Goal: Task Accomplishment & Management: Complete application form

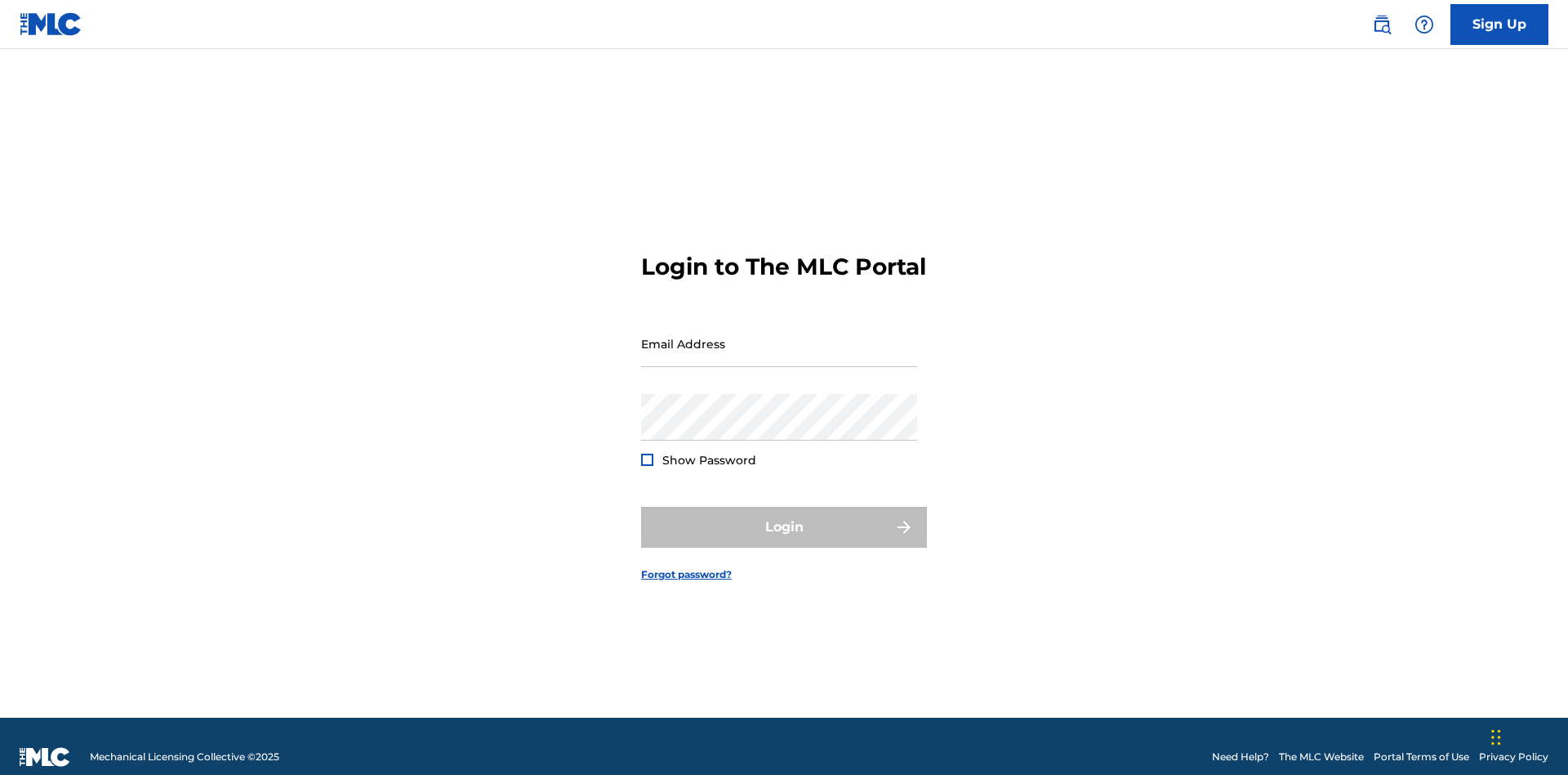
scroll to position [21, 0]
click at [779, 336] on input "Email Address" at bounding box center [779, 343] width 276 height 47
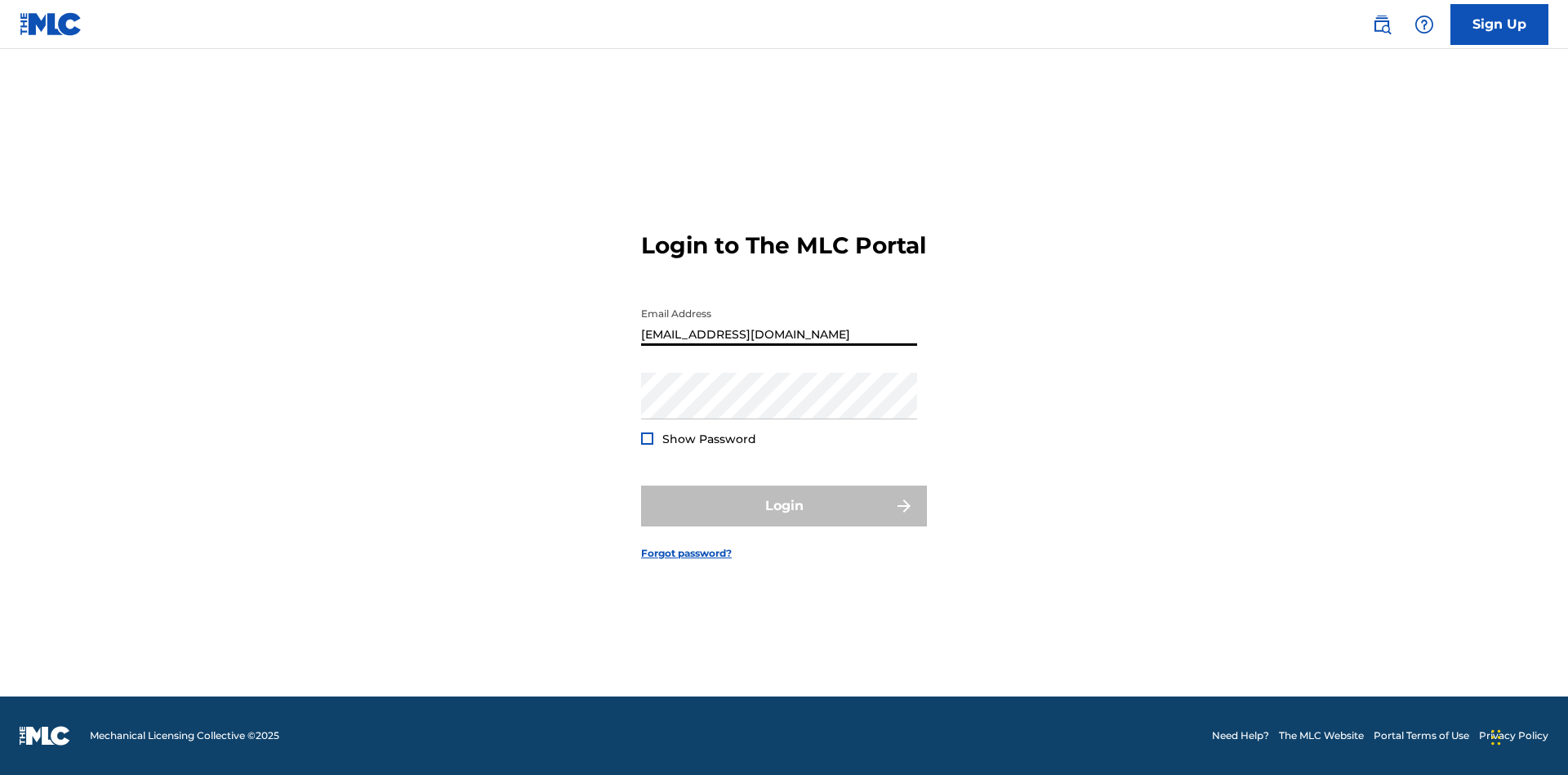
type input "Duke.McTesterson@gmail.com"
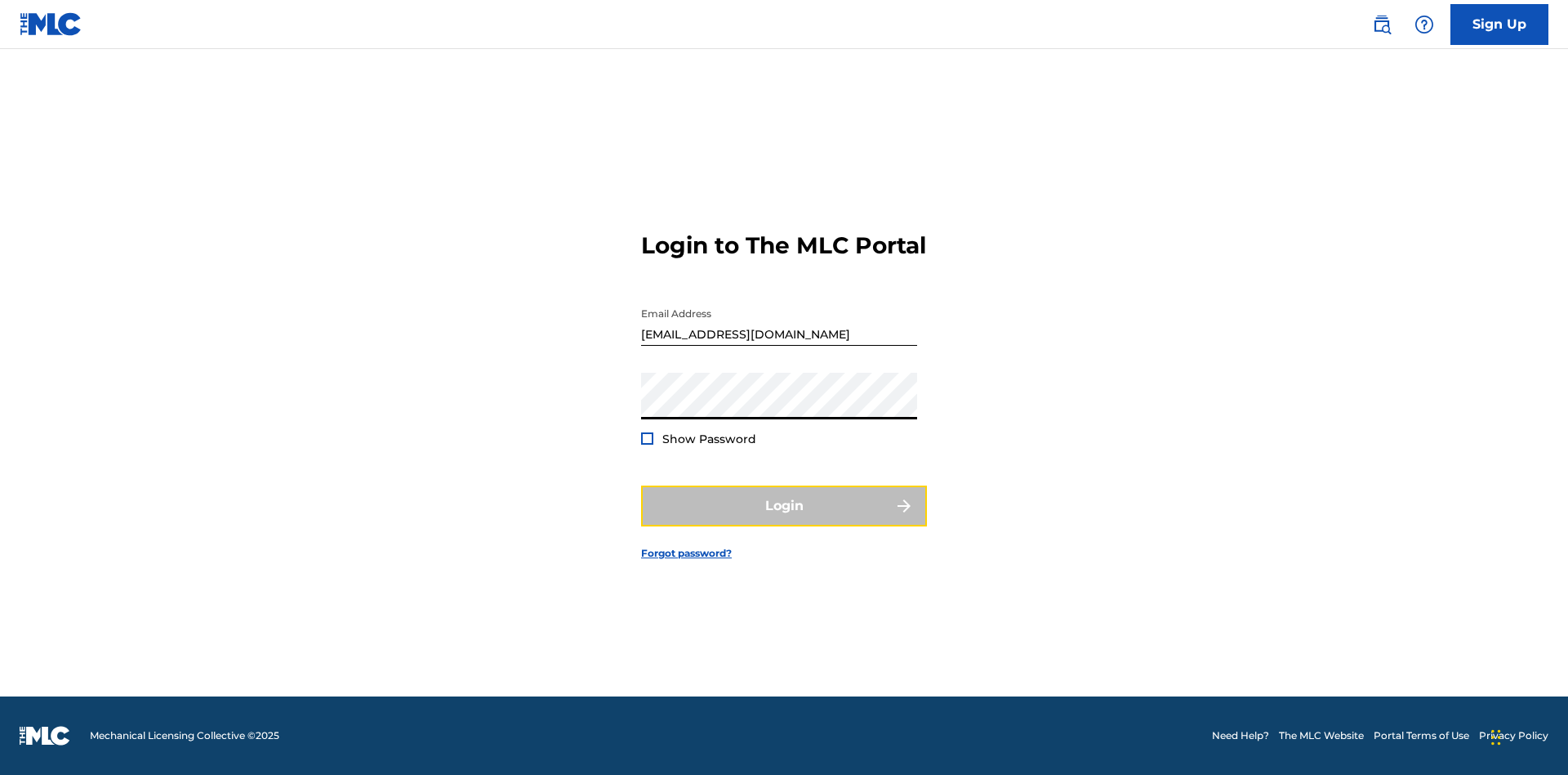
click at [784, 520] on button "Login" at bounding box center [784, 506] width 286 height 41
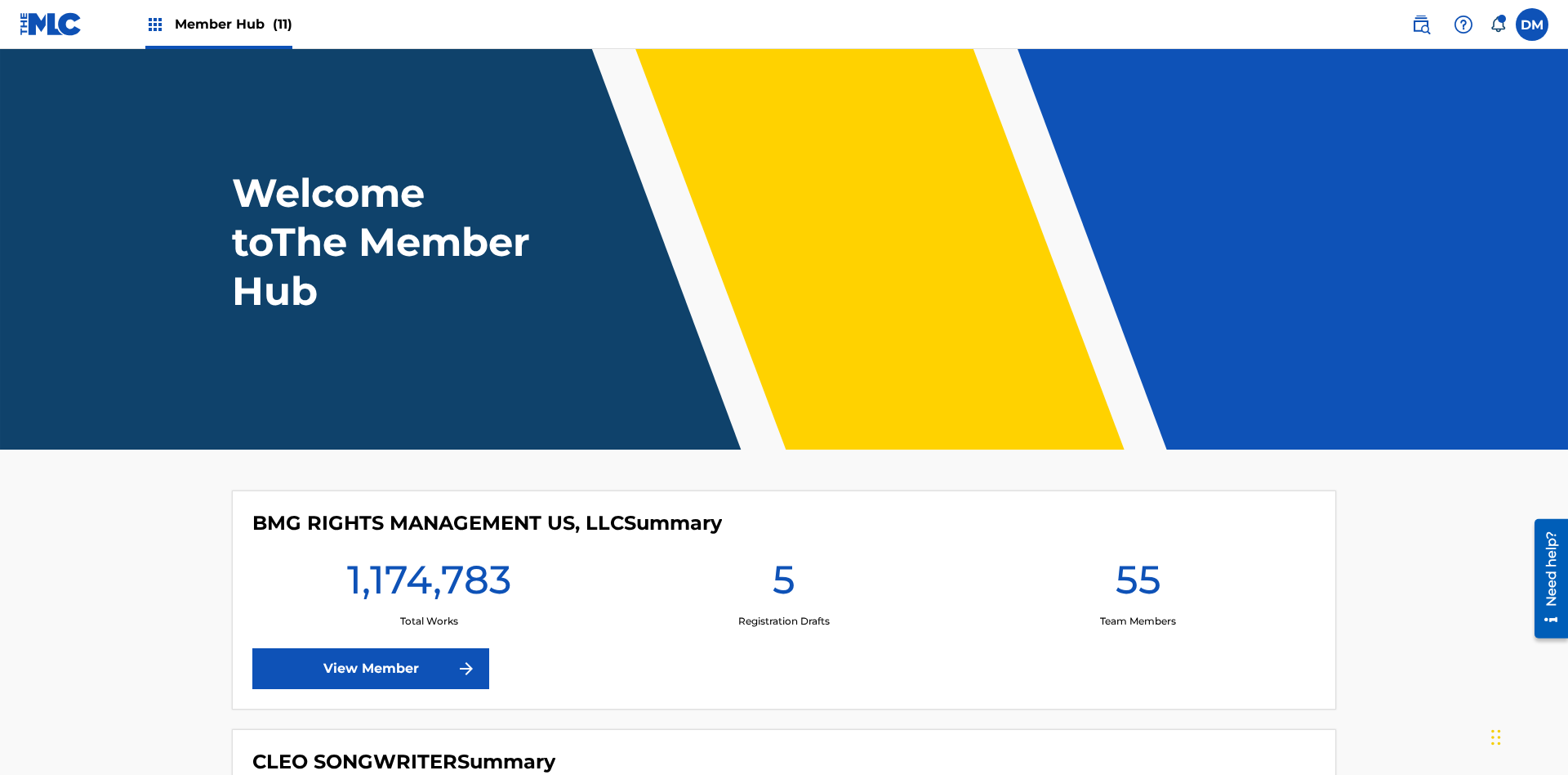
click at [233, 24] on span "Member Hub (11)" at bounding box center [233, 24] width 118 height 18
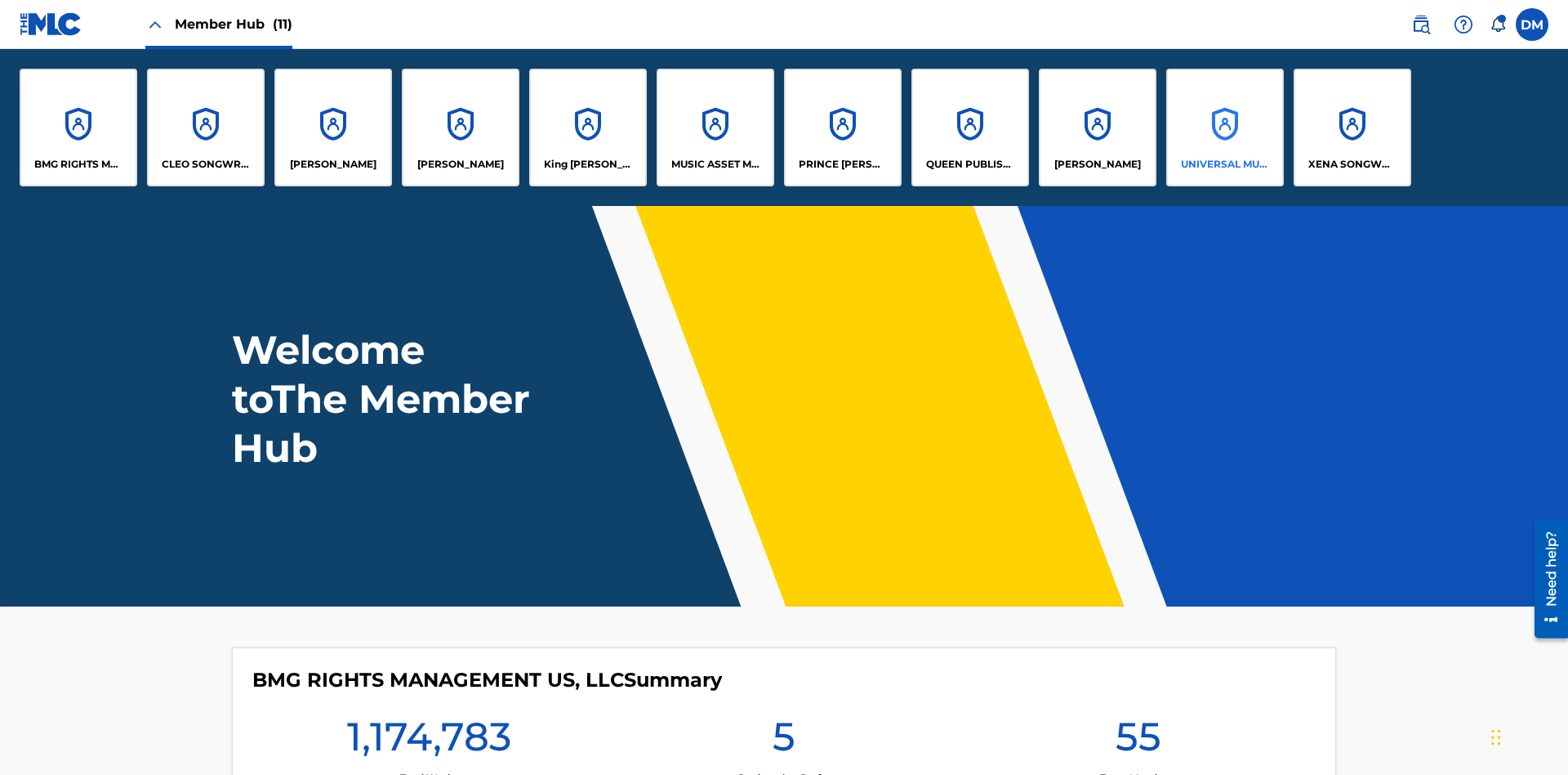
click at [1225, 164] on p "UNIVERSAL MUSIC PUB GROUP" at bounding box center [1225, 164] width 89 height 15
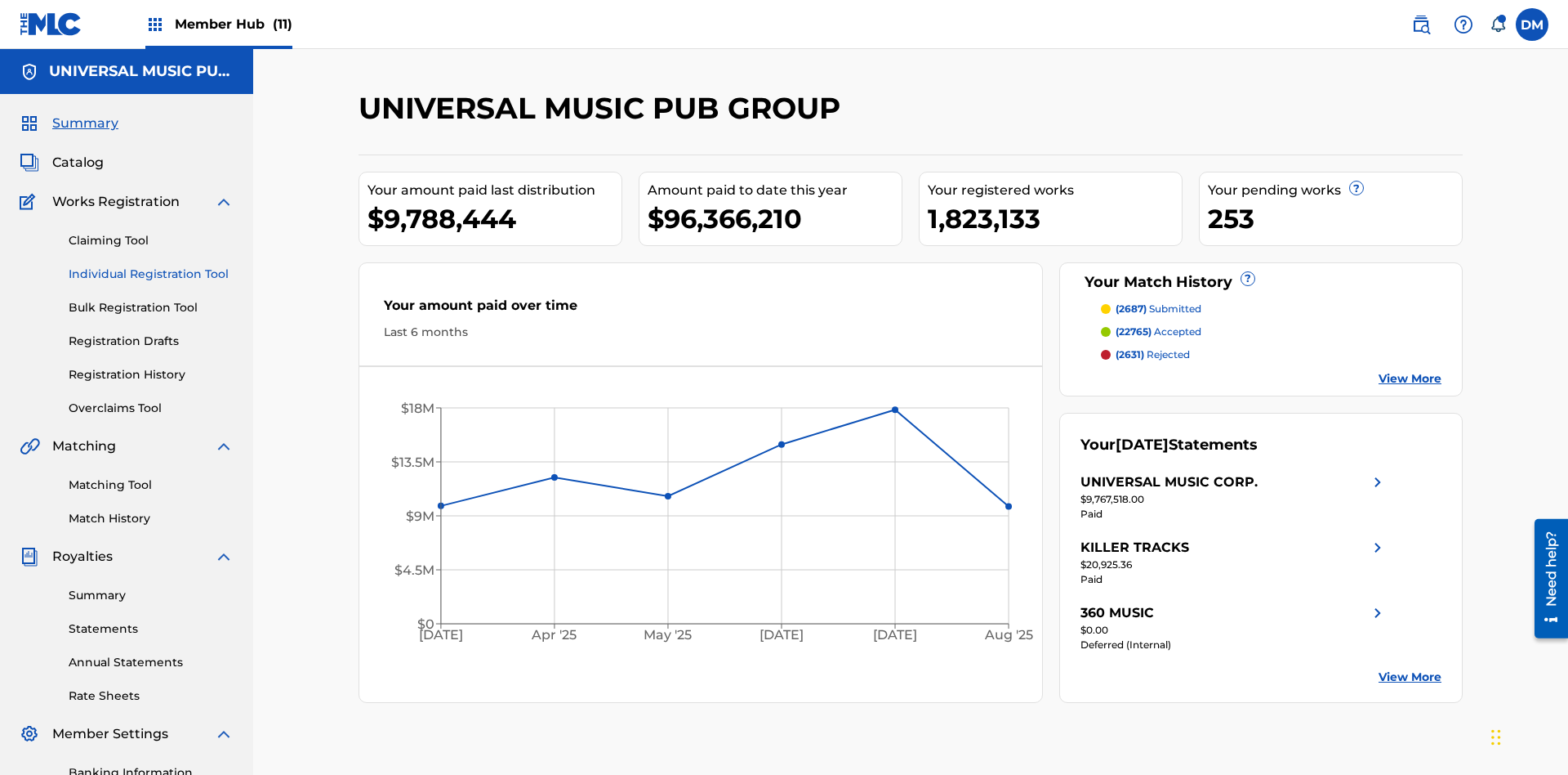
click at [151, 266] on link "Individual Registration Tool" at bounding box center [151, 275] width 165 height 18
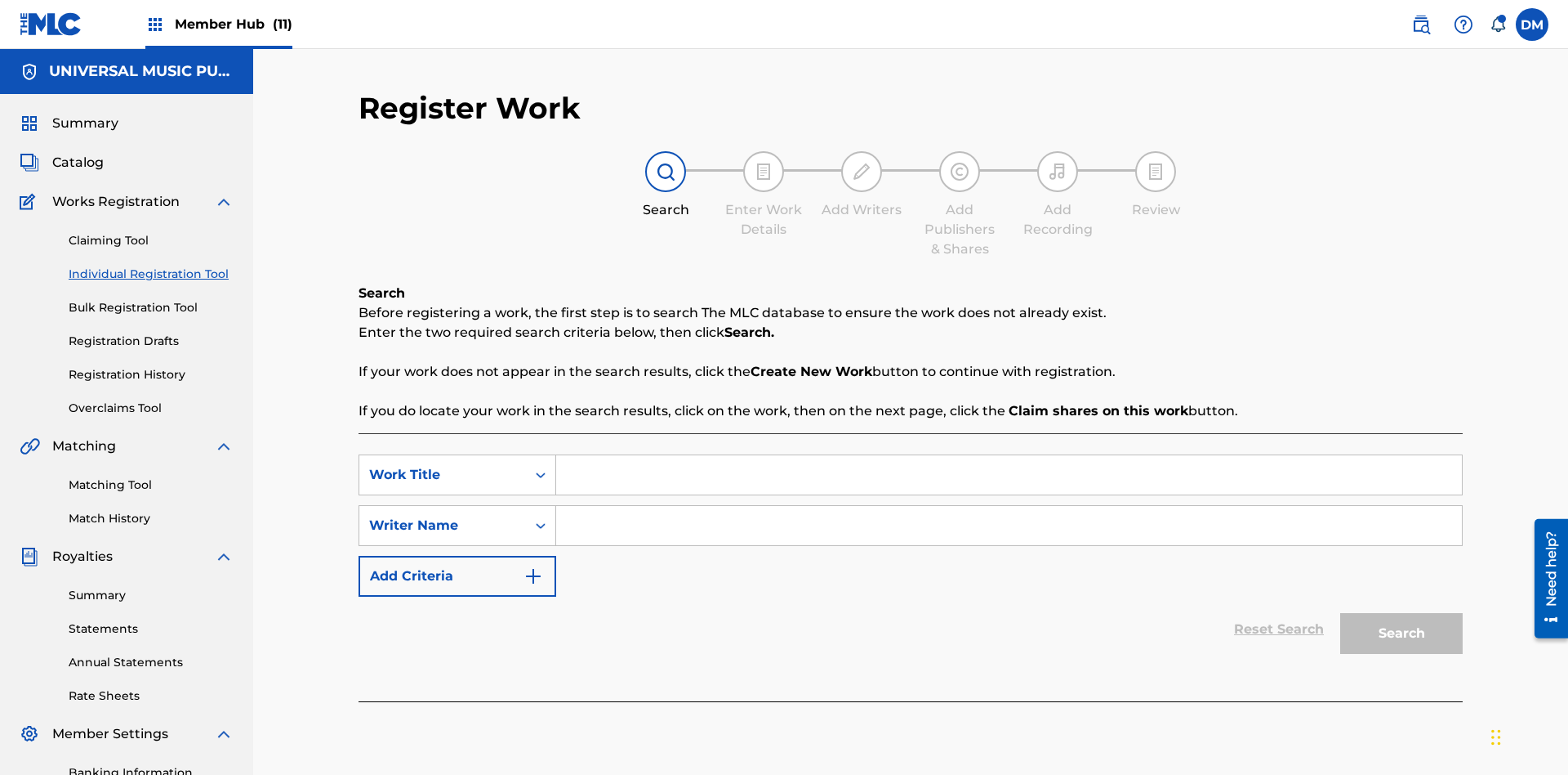
click at [1009, 456] on input "Search Form" at bounding box center [1009, 475] width 906 height 39
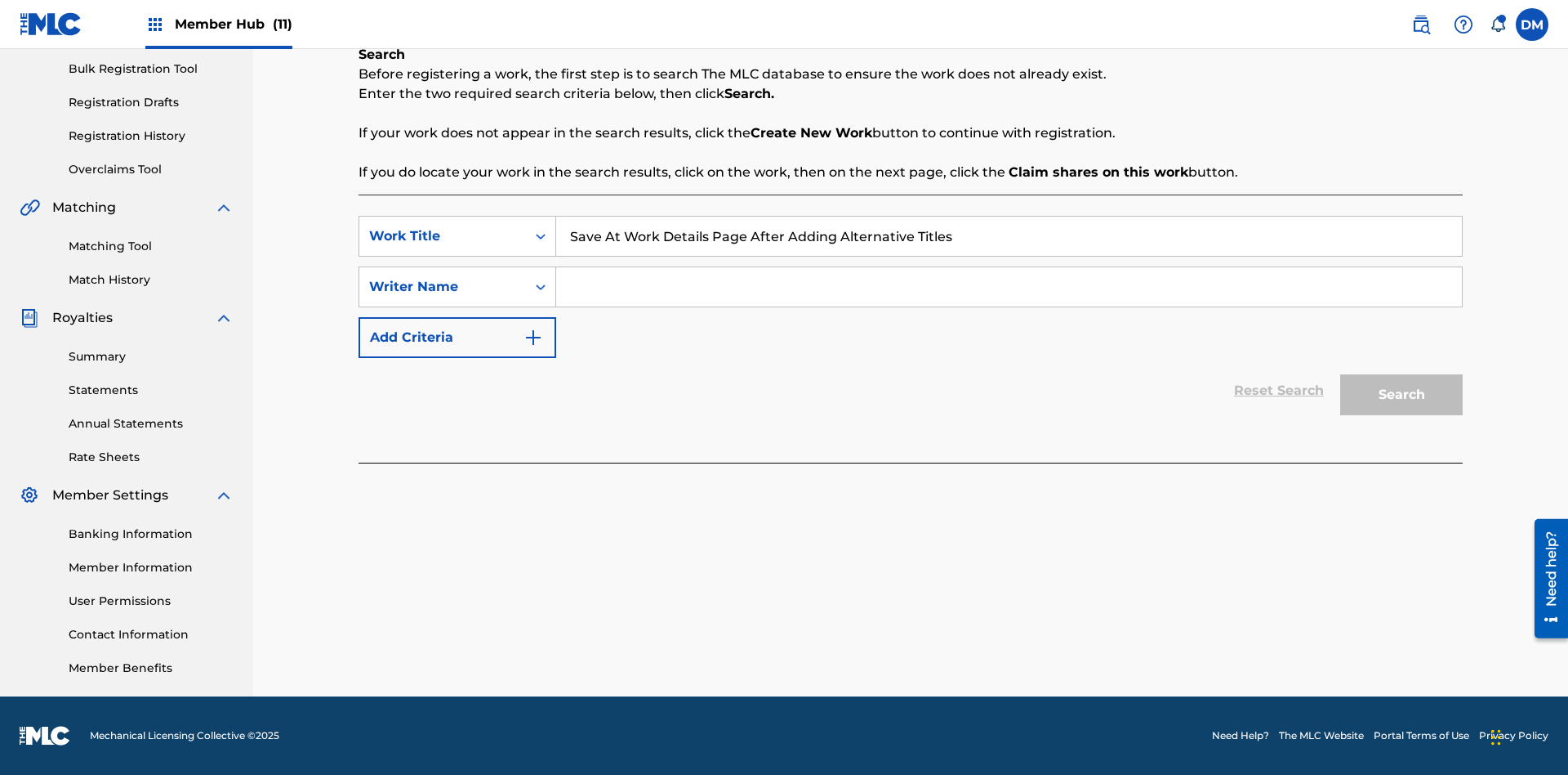
type input "Save At Work Details Page After Adding Alternative Titles"
click at [1009, 287] on input "Search Form" at bounding box center [1009, 286] width 906 height 39
type input "QWERTYUIOP"
click at [1402, 395] on button "Search" at bounding box center [1402, 394] width 123 height 41
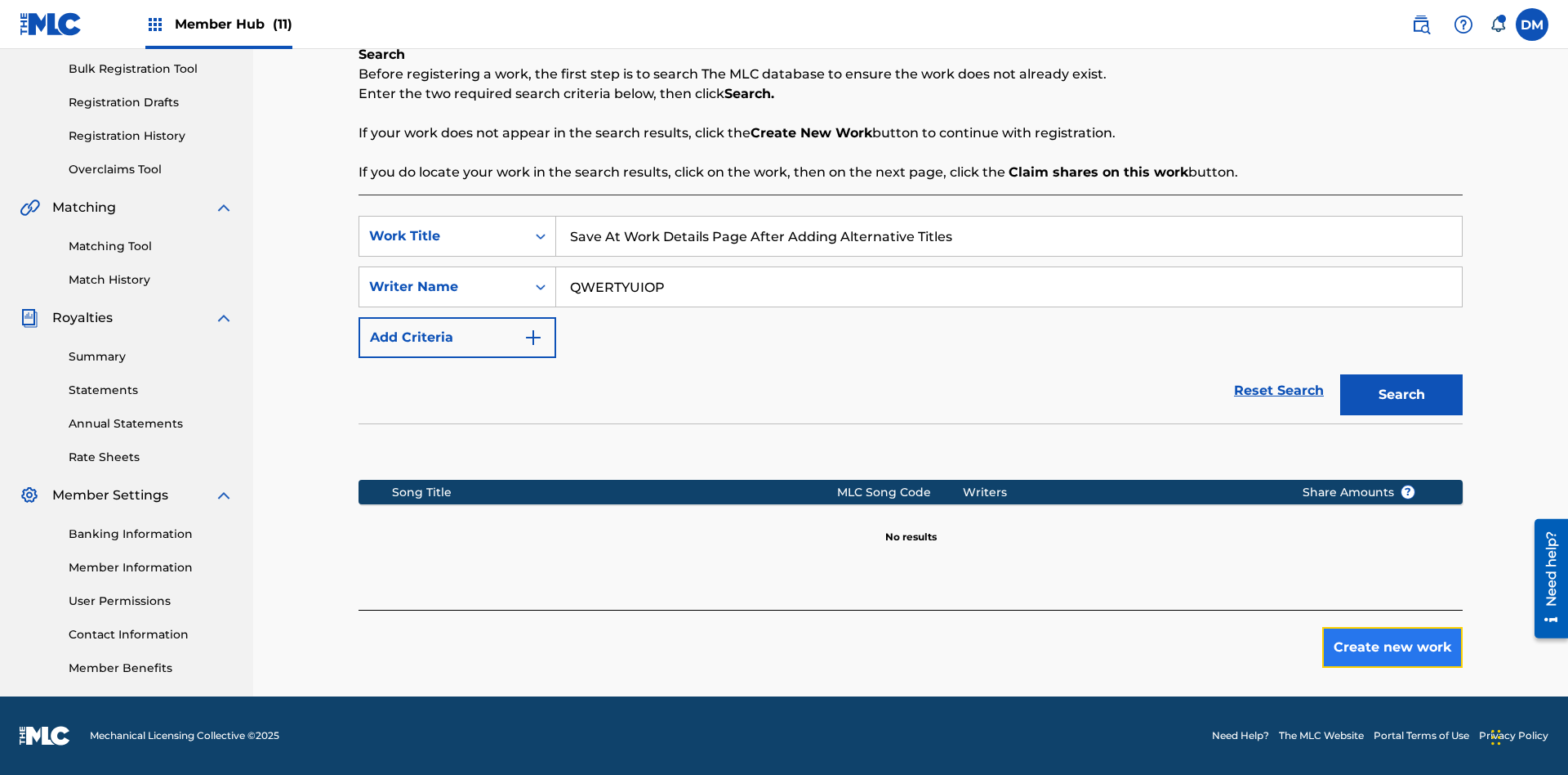
click at [1393, 647] on button "Create new work" at bounding box center [1393, 647] width 140 height 41
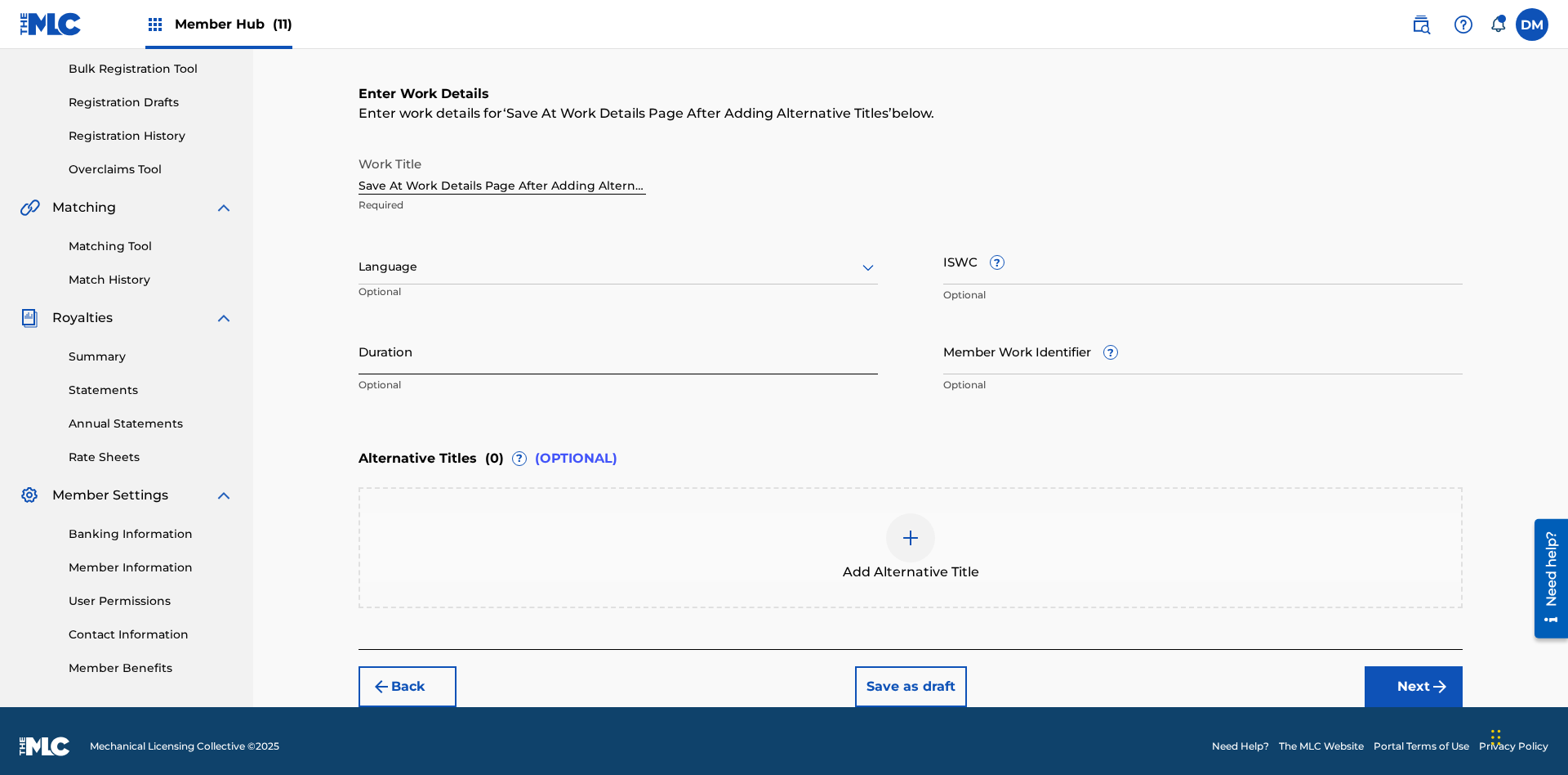
click at [619, 340] on input "Duration" at bounding box center [619, 350] width 519 height 47
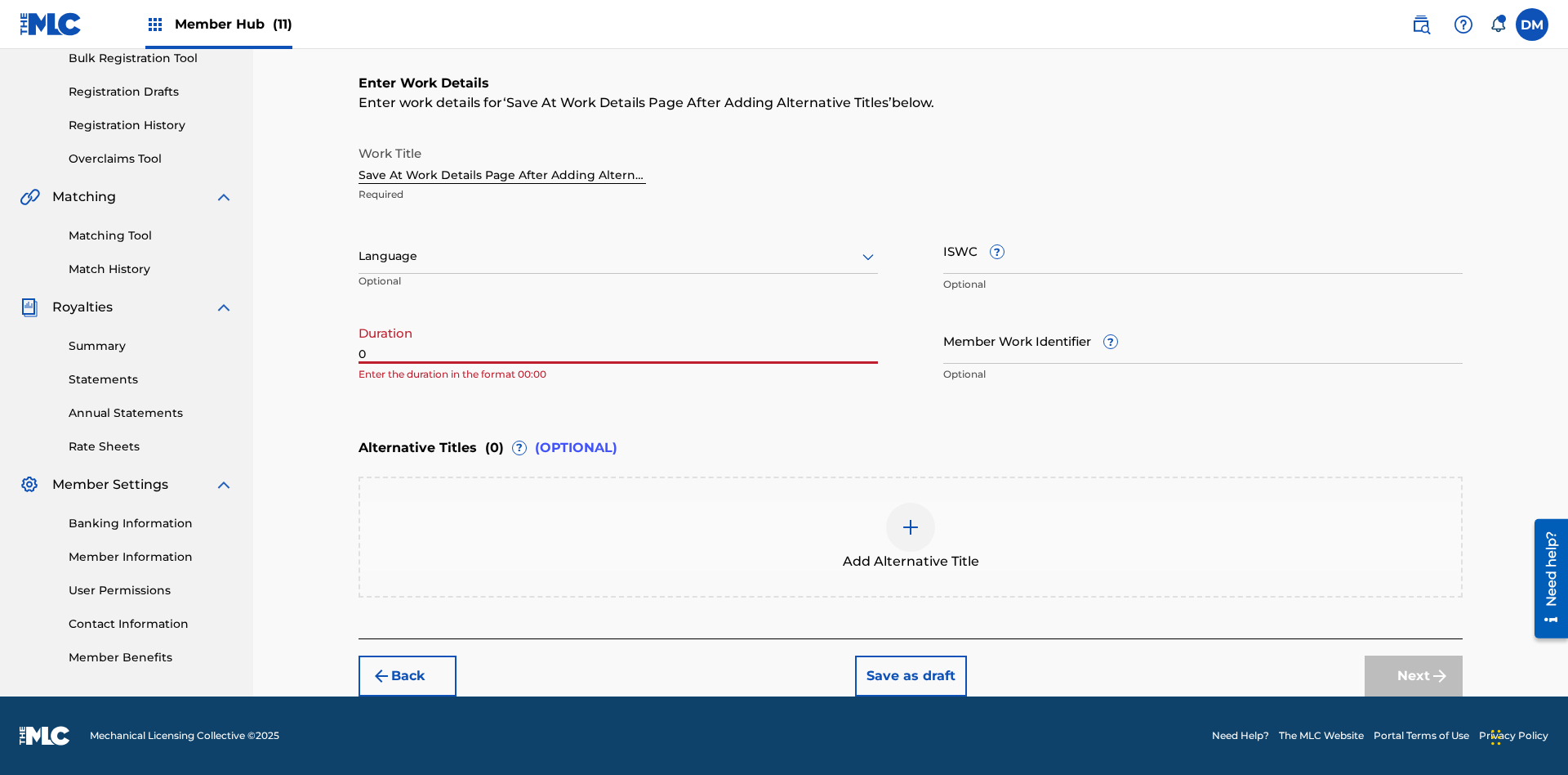
click at [619, 340] on input "0" at bounding box center [619, 340] width 519 height 47
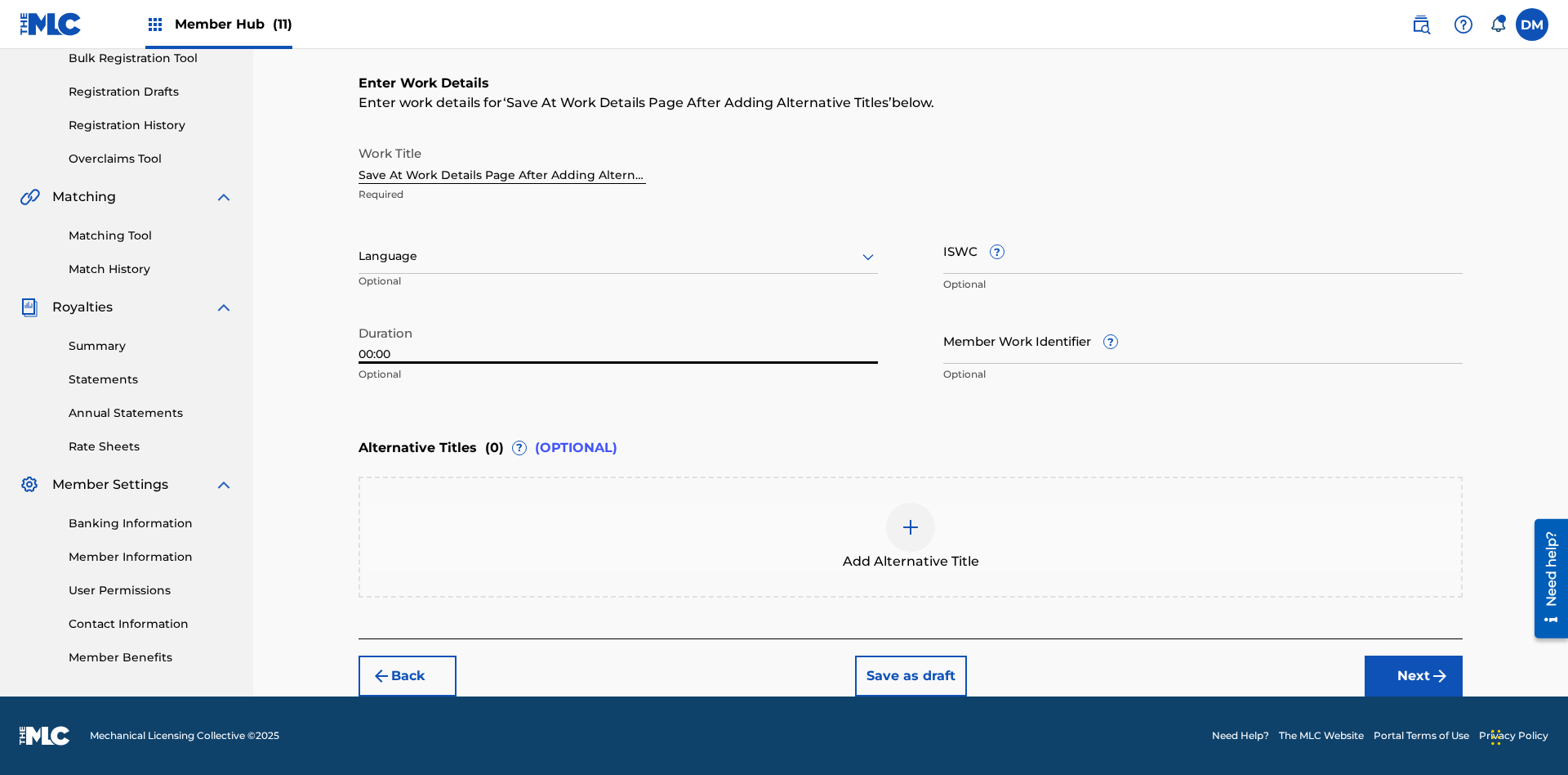
type input "00:00"
click at [869, 256] on icon at bounding box center [868, 256] width 19 height 19
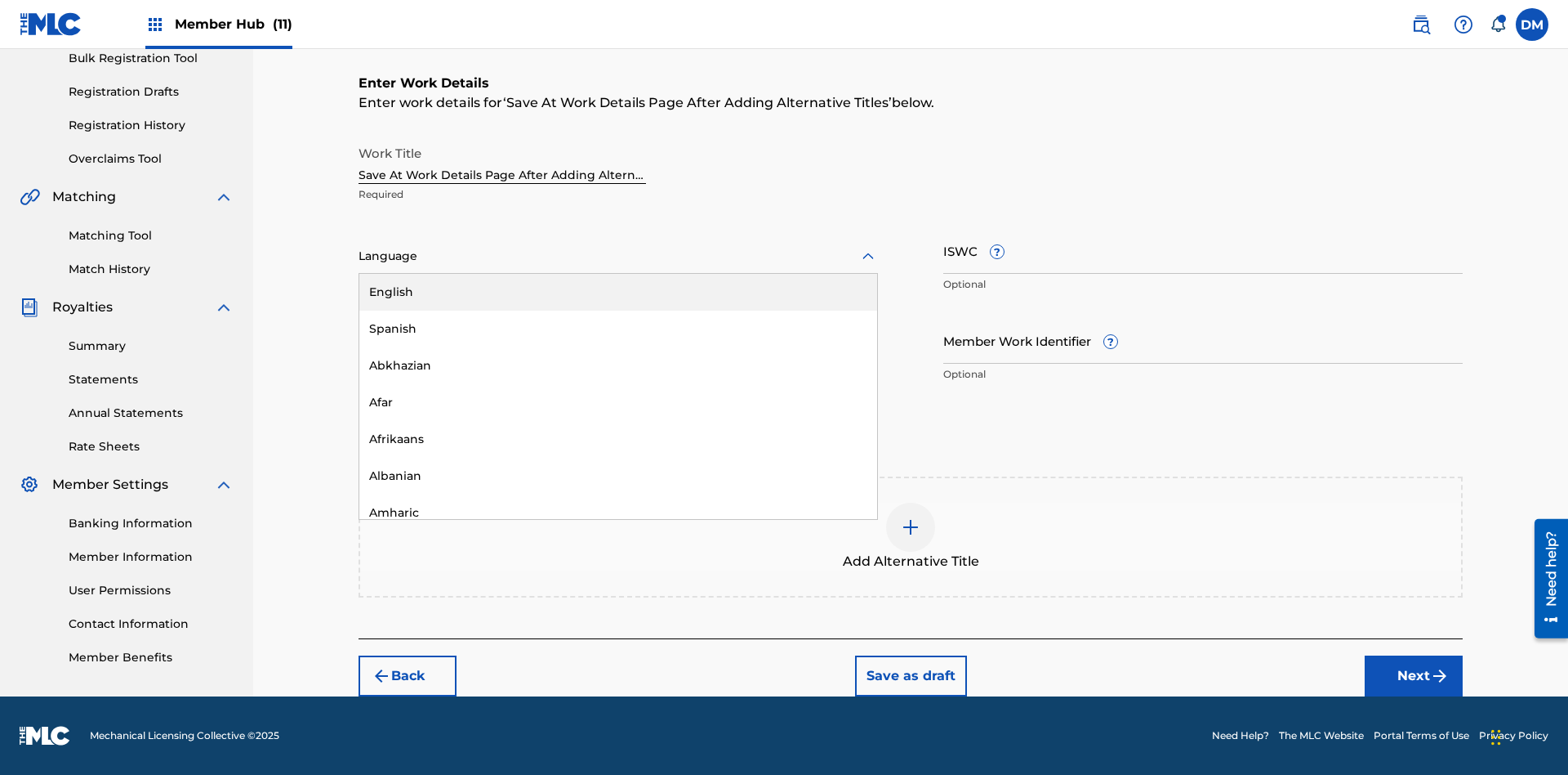
click at [619, 402] on div "Afar" at bounding box center [619, 403] width 518 height 37
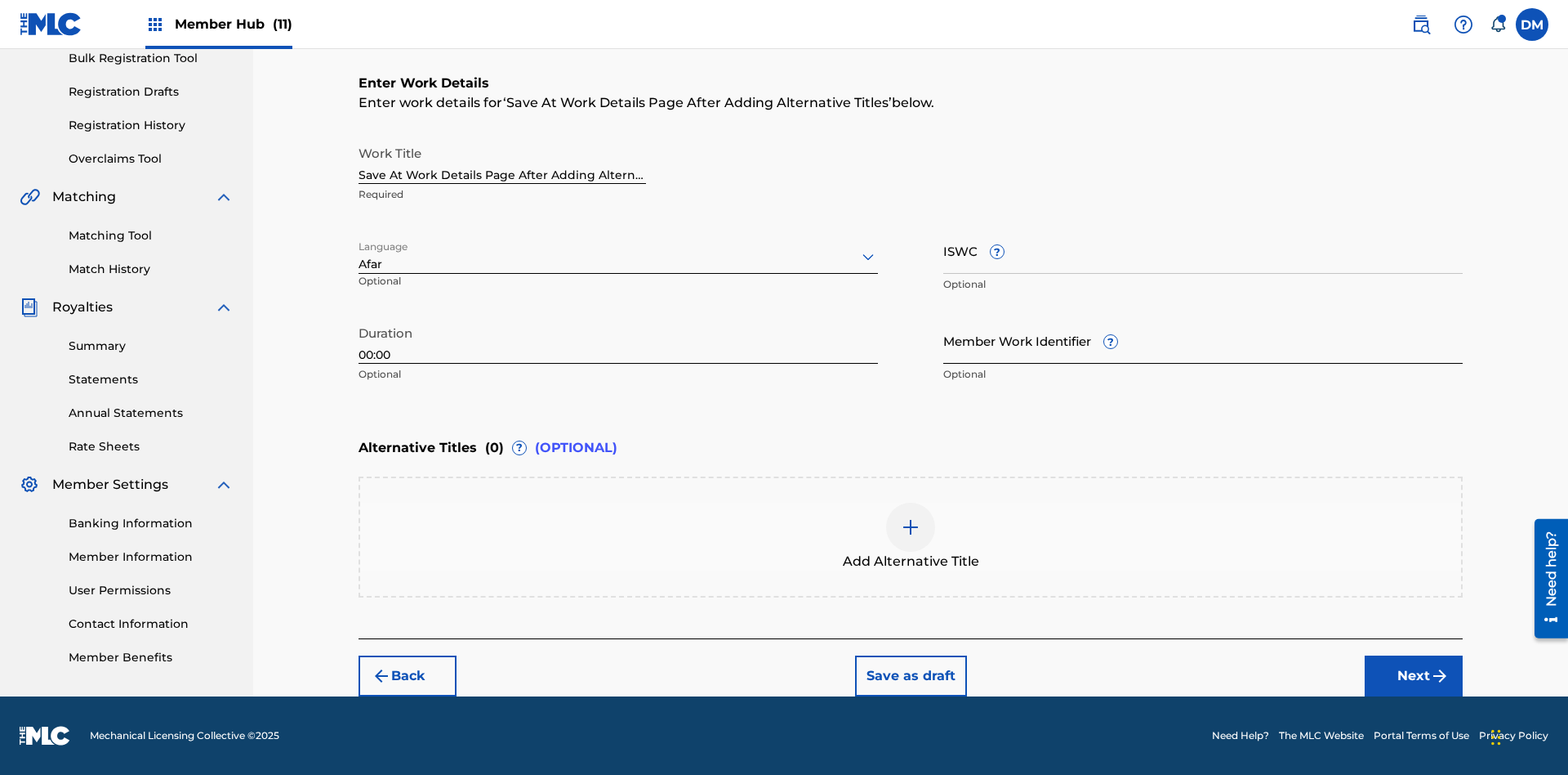
click at [1203, 340] on input "Member Work Identifier ?" at bounding box center [1203, 340] width 519 height 47
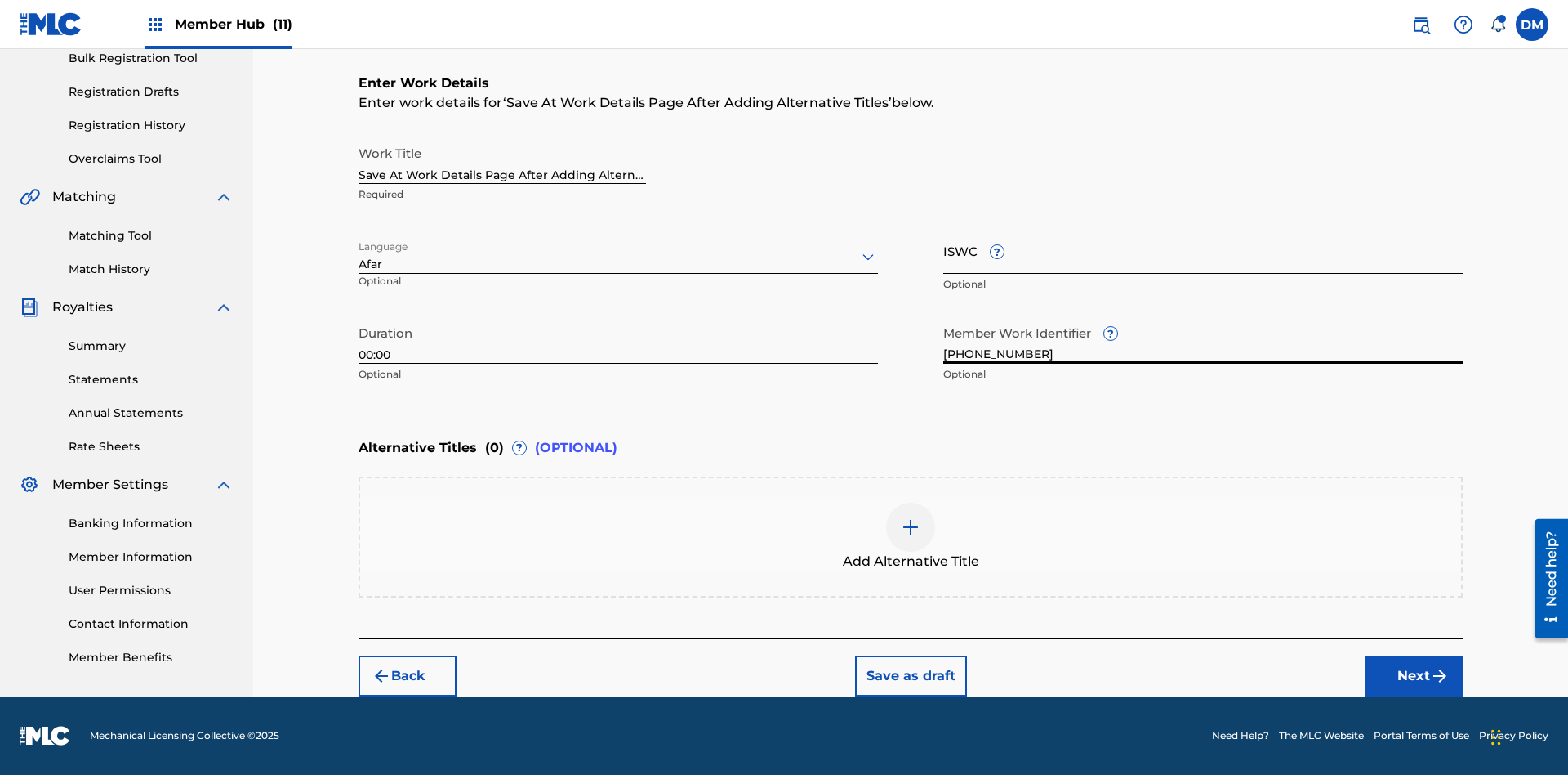
type input "2025.09.27.04"
click at [1203, 250] on input "ISWC ?" at bounding box center [1203, 250] width 519 height 47
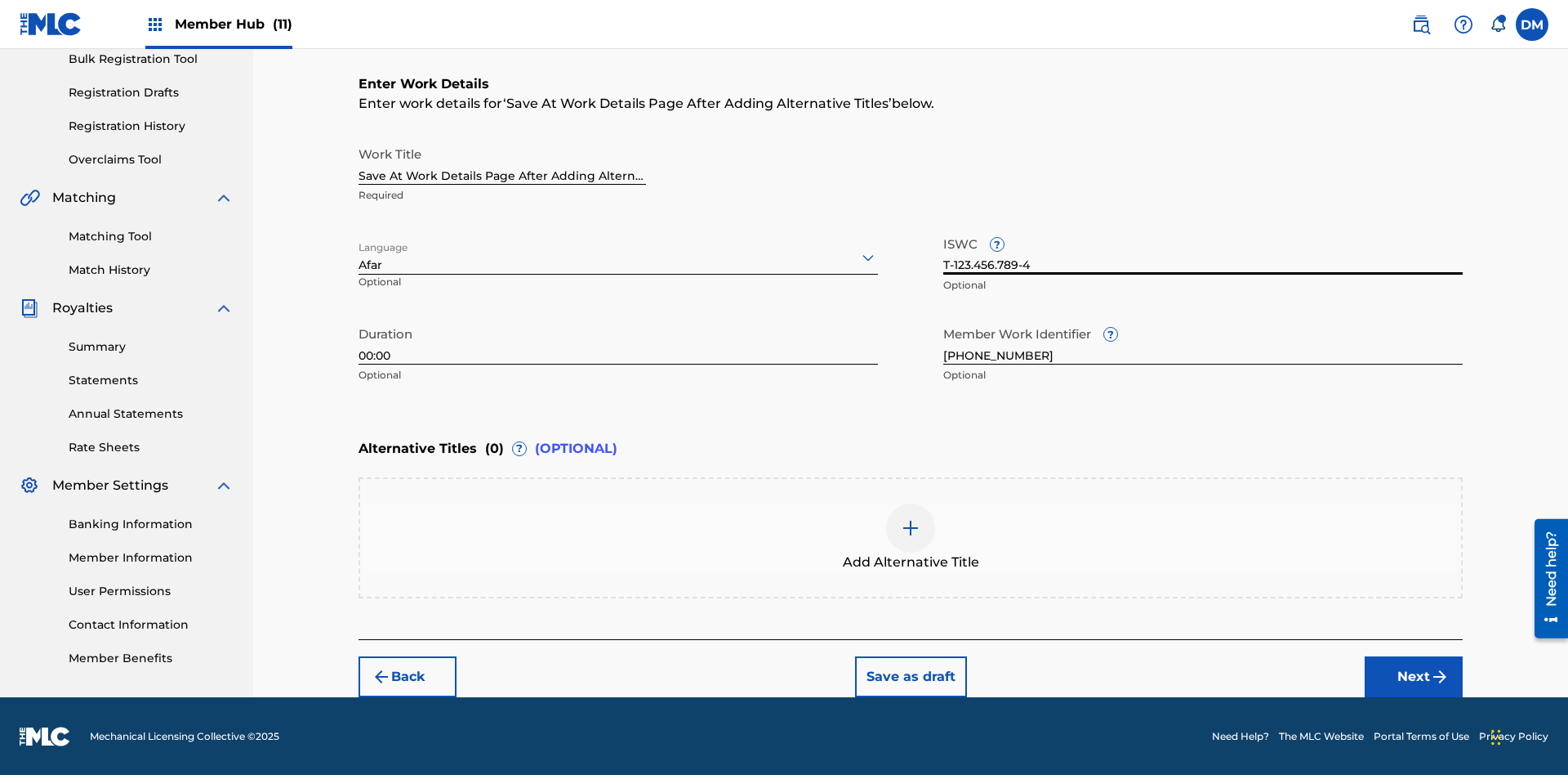
type input "T-123.456.789-4"
click at [911, 536] on img at bounding box center [911, 527] width 19 height 19
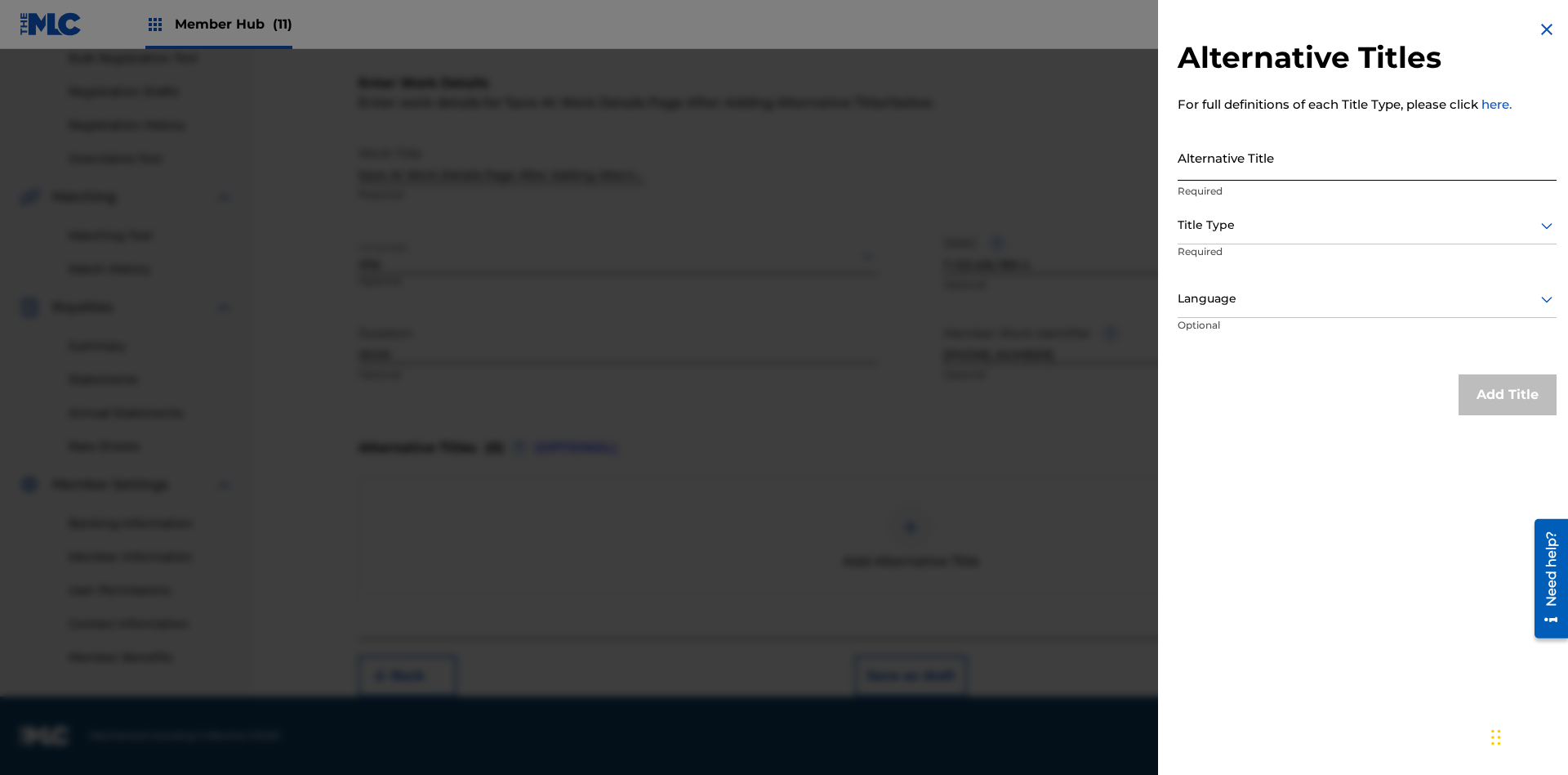
click at [1367, 157] on input "Alternative Title" at bounding box center [1367, 157] width 379 height 47
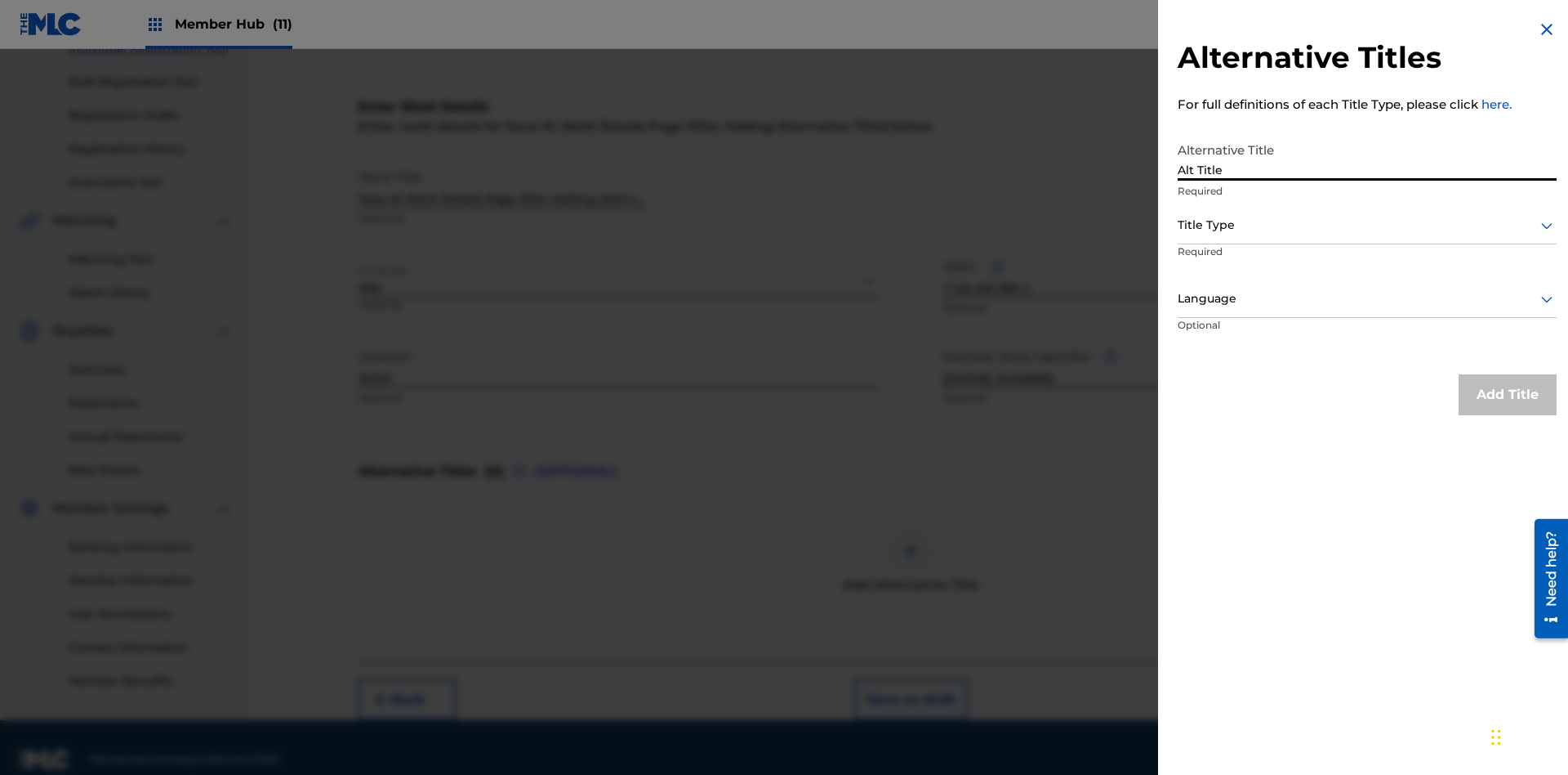
type input "Alt Title"
click at [1367, 225] on div at bounding box center [1367, 225] width 379 height 20
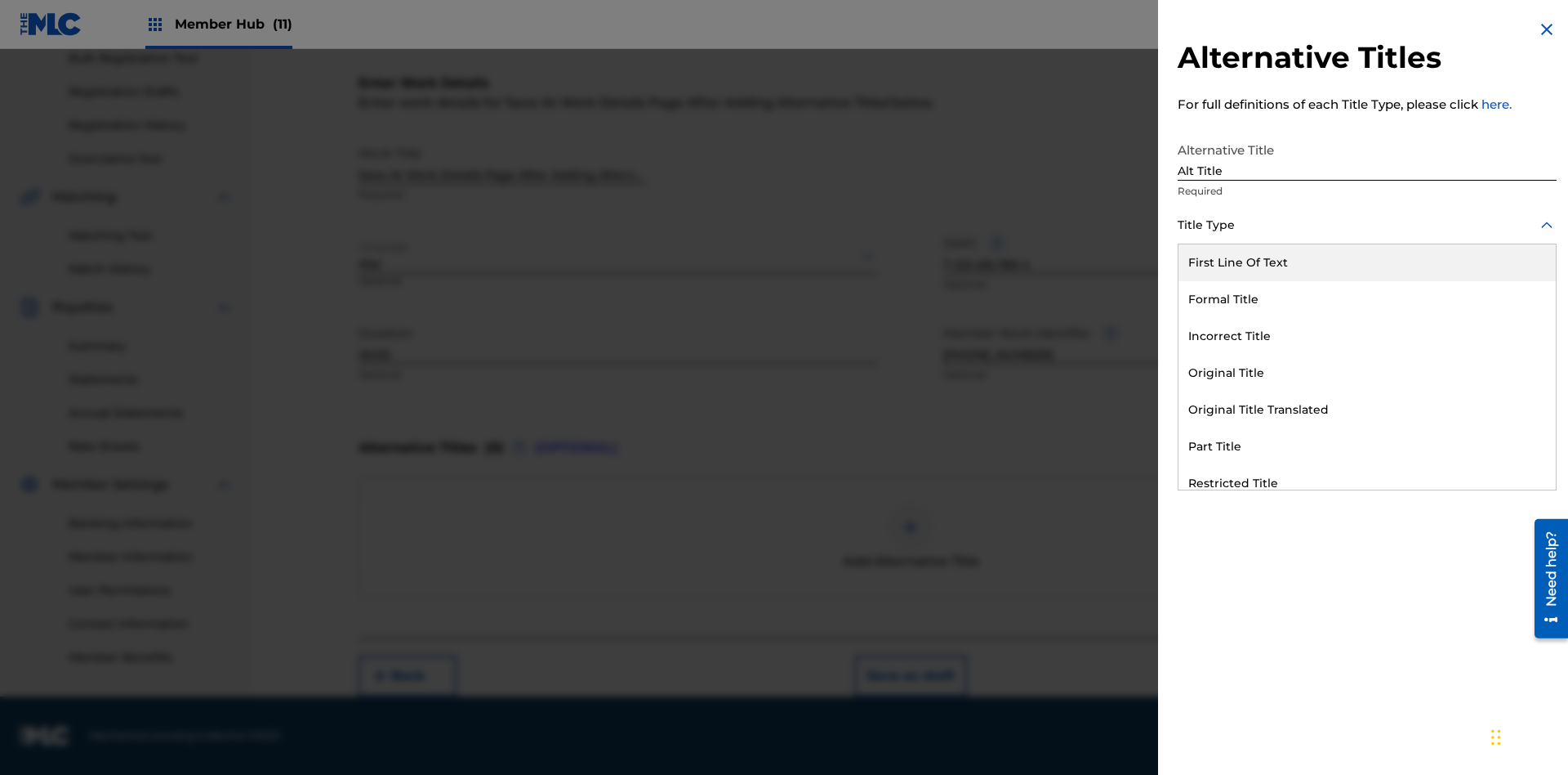
click at [1367, 373] on div "Original Title" at bounding box center [1367, 373] width 377 height 37
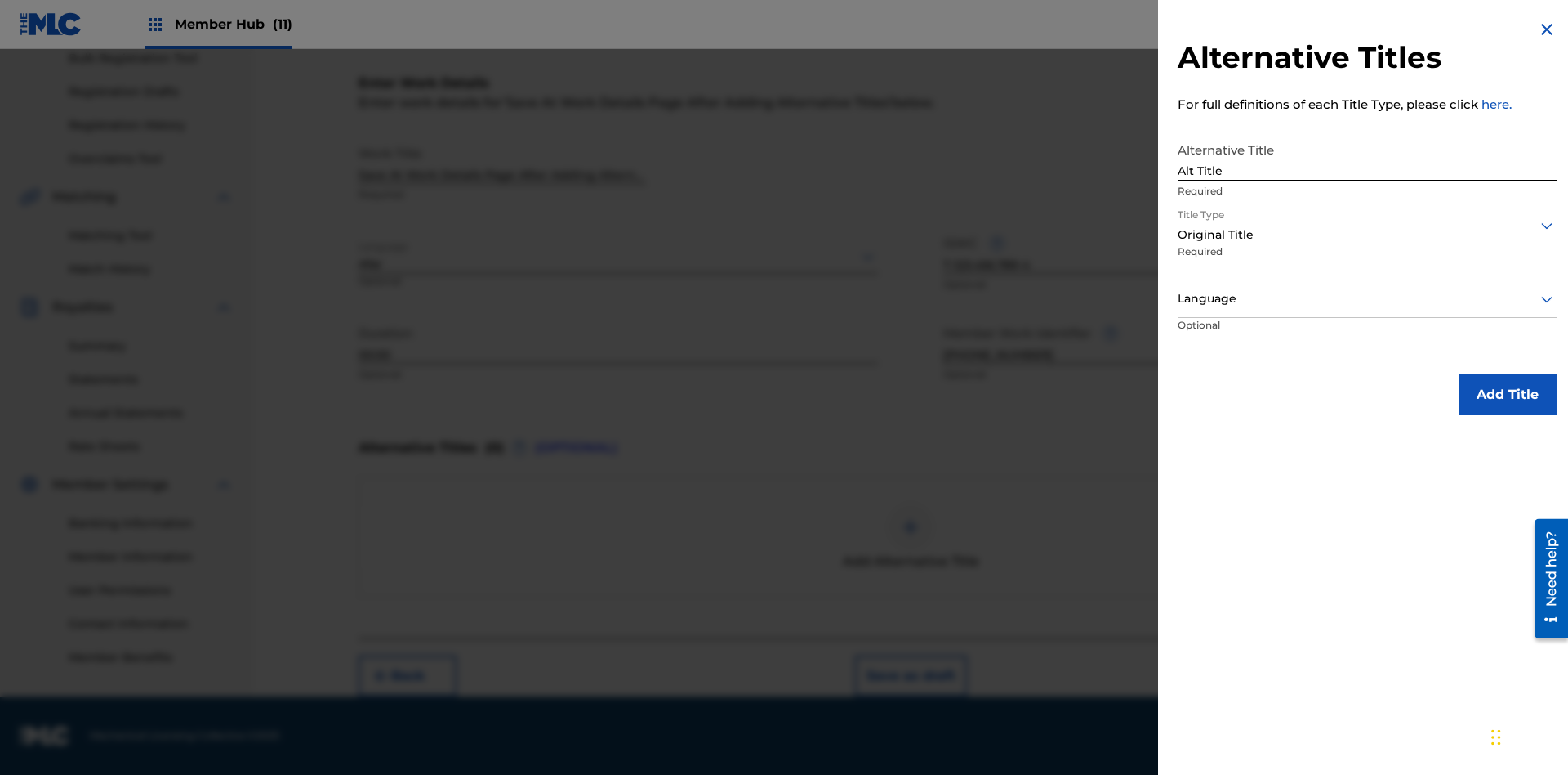
click at [1367, 298] on div at bounding box center [1367, 298] width 379 height 20
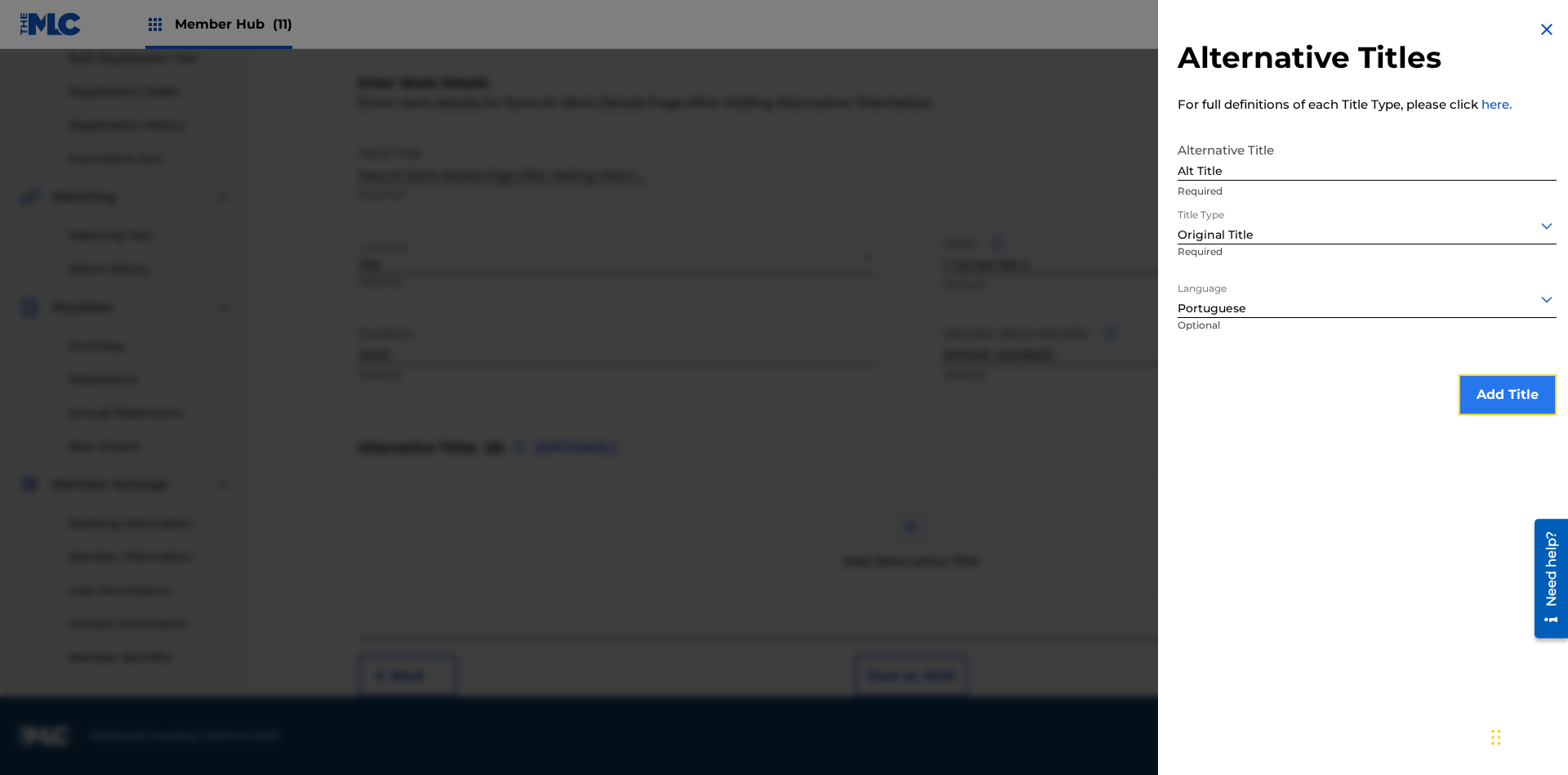
click at [1508, 394] on button "Add Title" at bounding box center [1508, 394] width 98 height 41
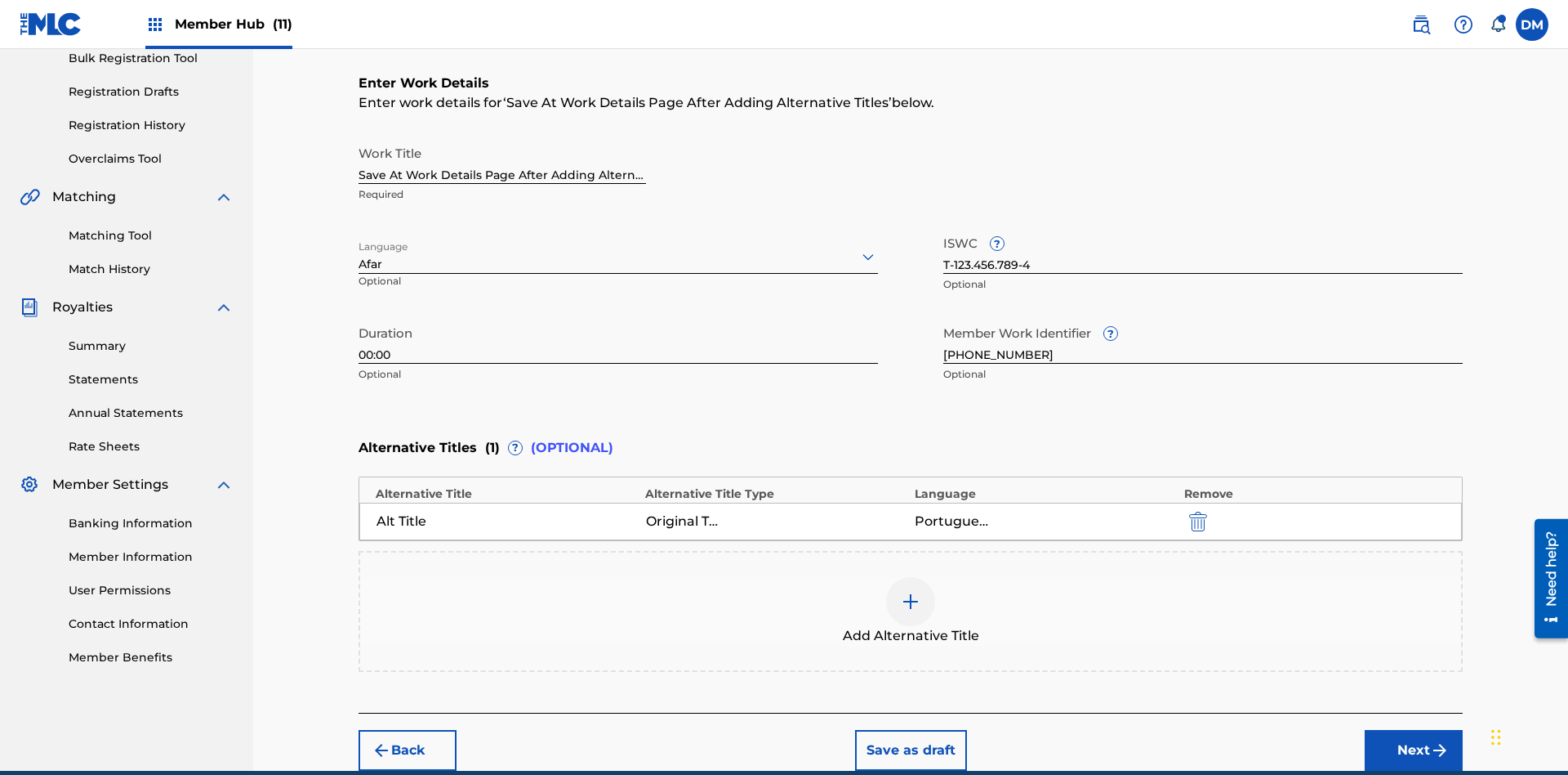
scroll to position [324, 0]
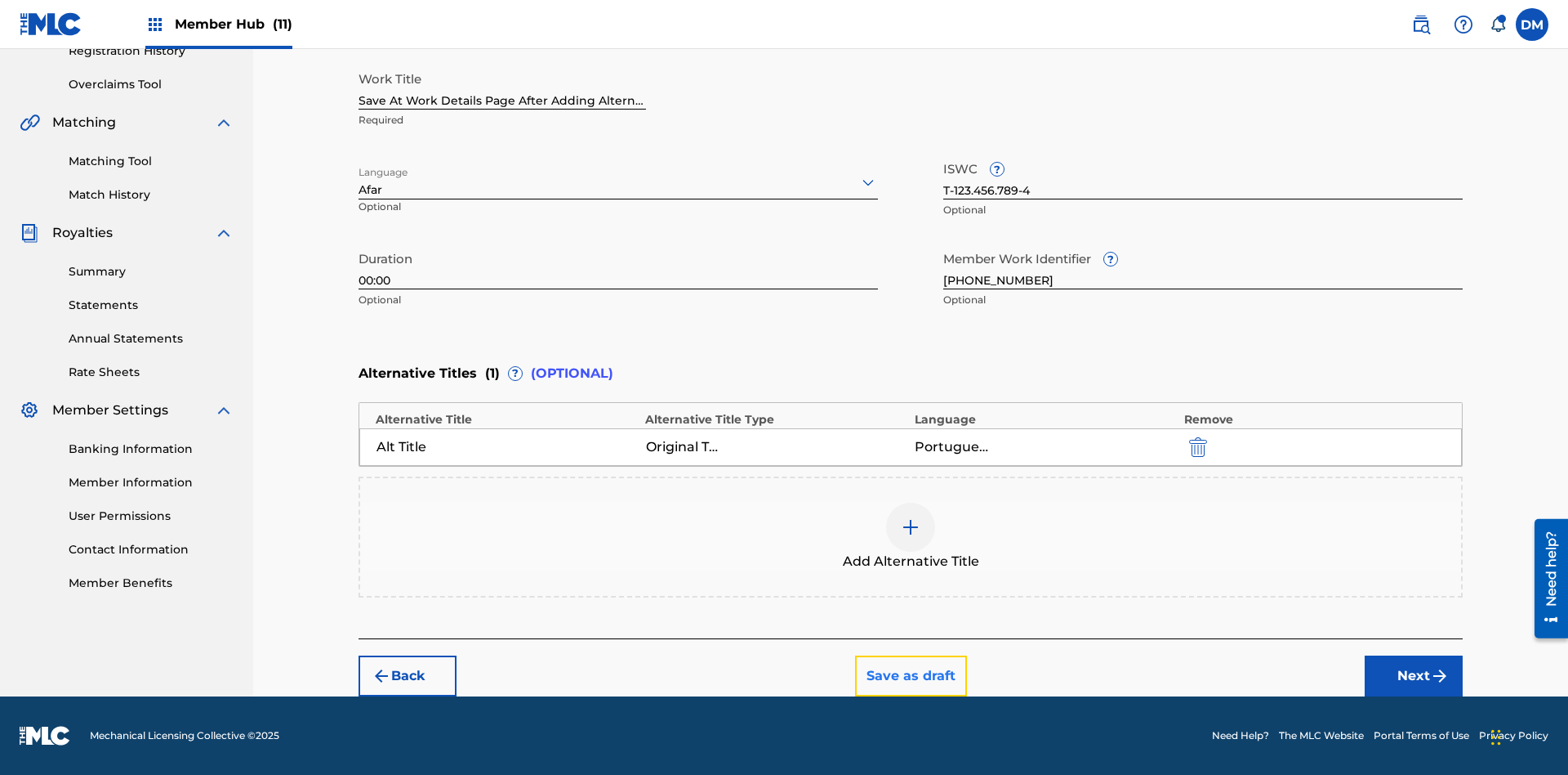
click at [910, 676] on button "Save as draft" at bounding box center [912, 676] width 112 height 41
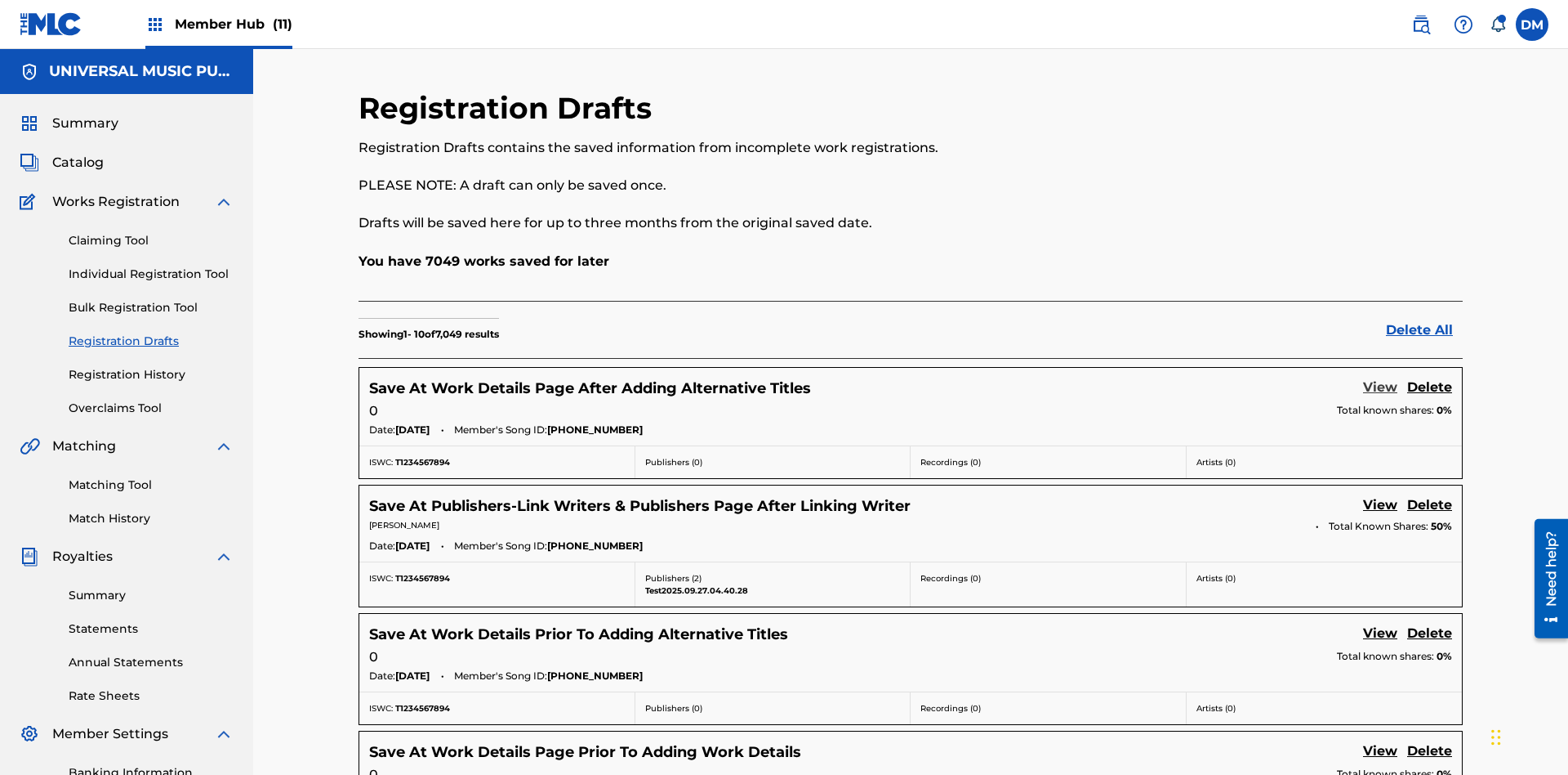
click at [1380, 377] on link "View" at bounding box center [1380, 388] width 34 height 22
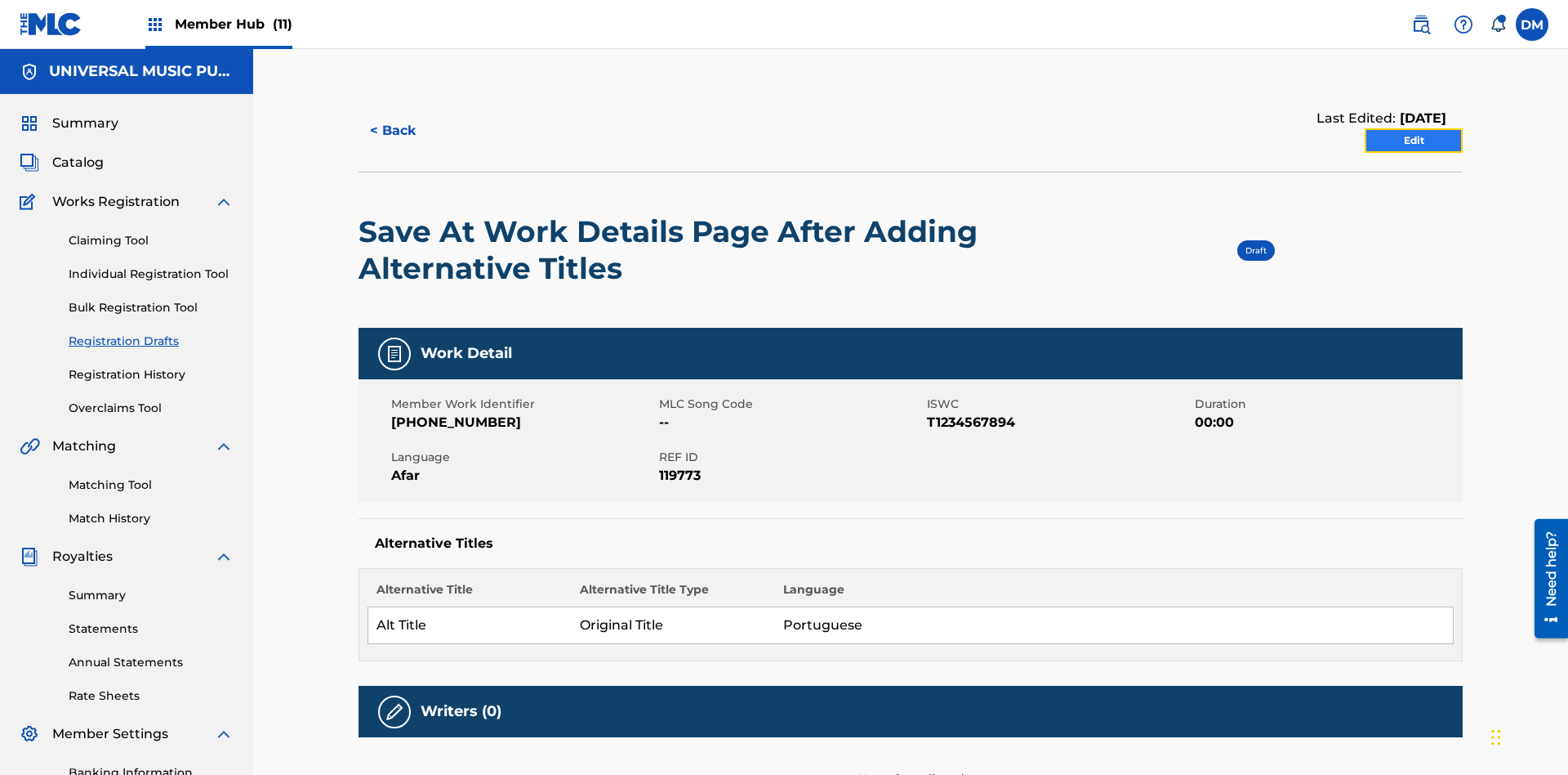
click at [1414, 128] on link "Edit" at bounding box center [1414, 140] width 98 height 25
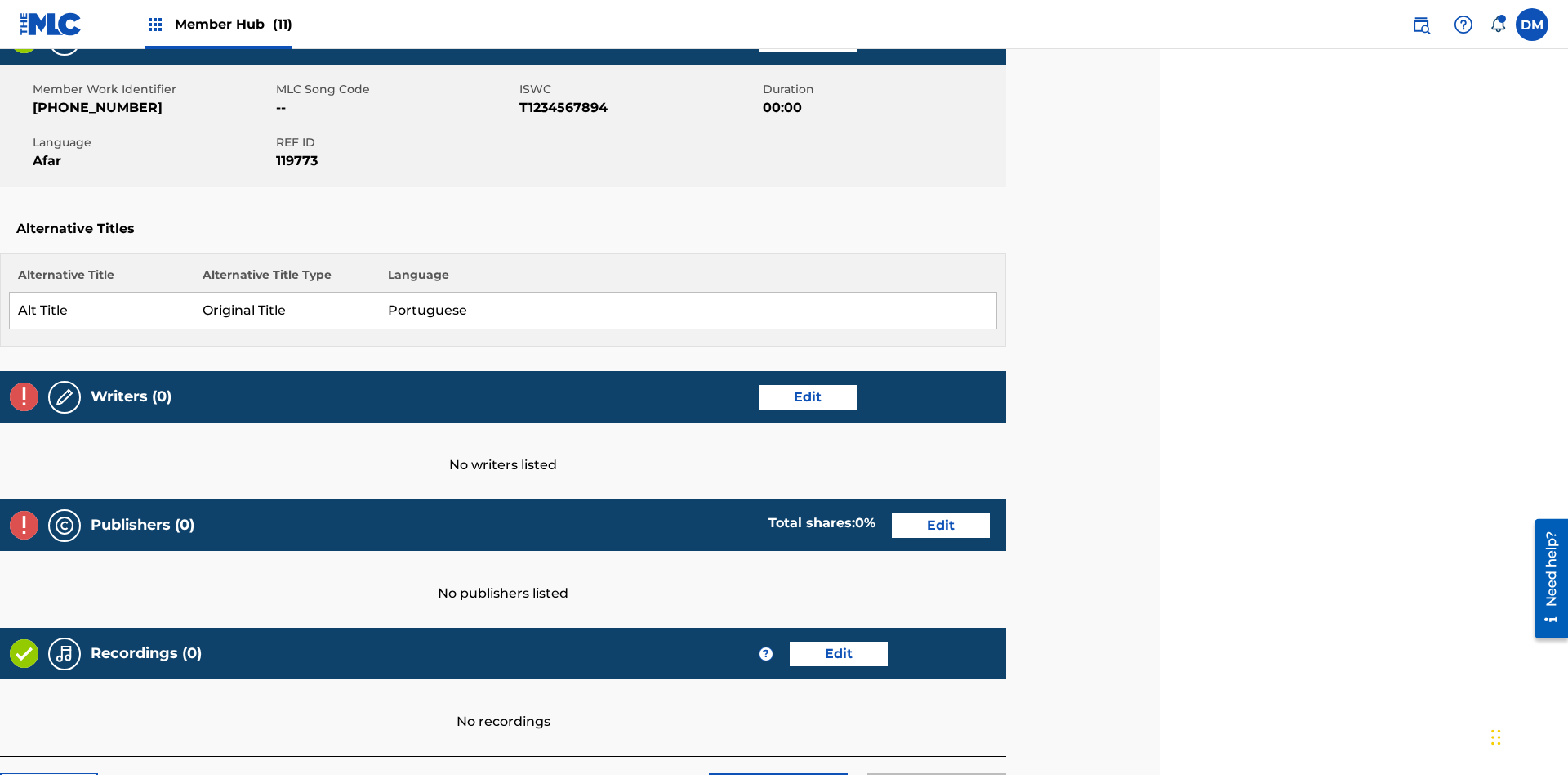
scroll to position [398, 408]
